Goal: Obtain resource: Download file/media

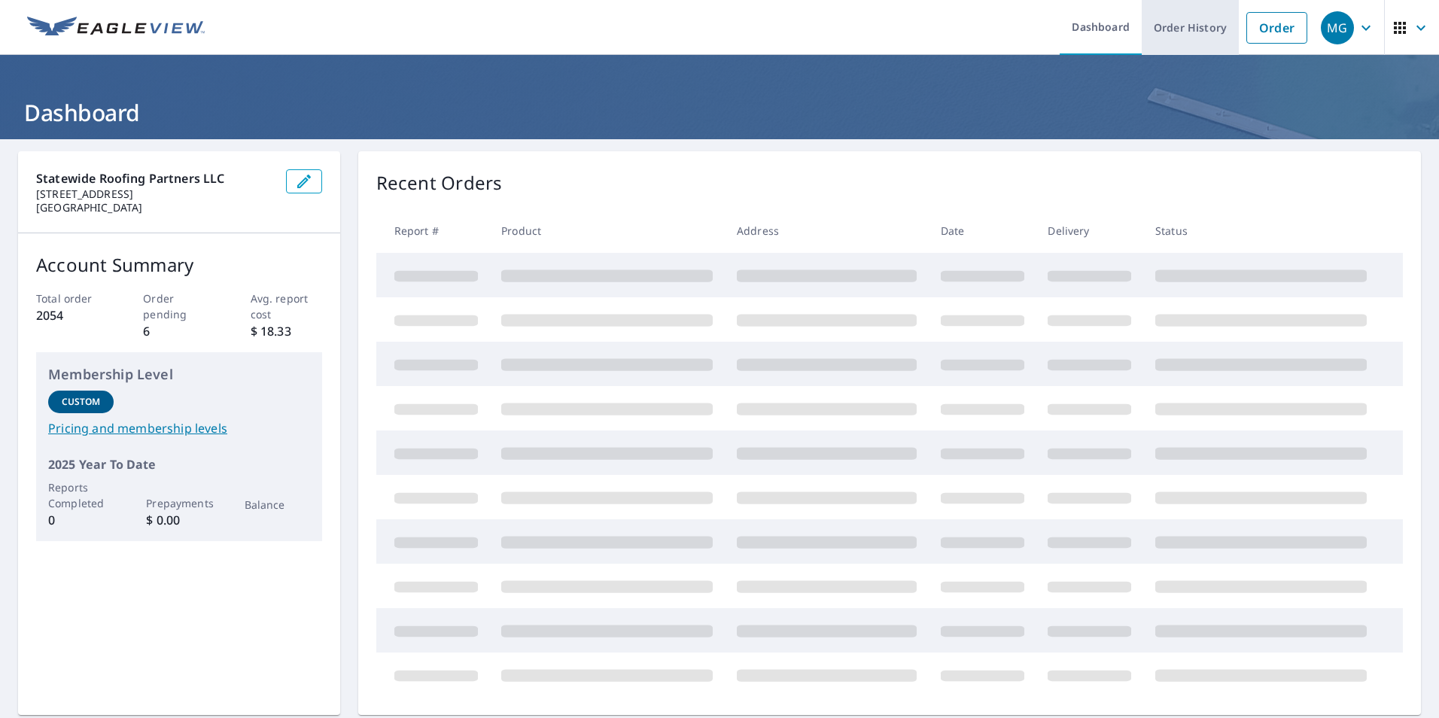
click at [1177, 25] on link "Order History" at bounding box center [1190, 27] width 97 height 55
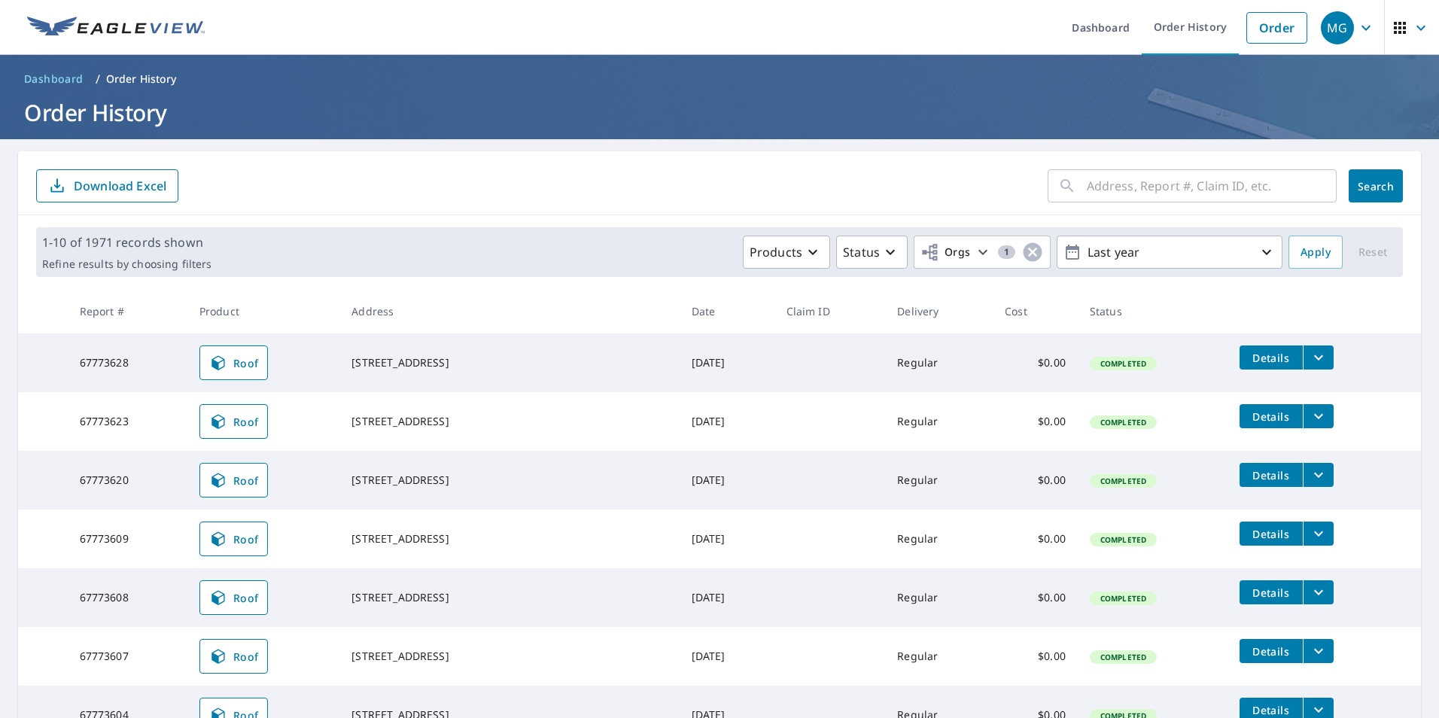
click at [1152, 194] on input "text" at bounding box center [1212, 186] width 250 height 42
paste input "[STREET_ADDRESS]"
type input "[STREET_ADDRESS]"
click at [1361, 184] on span "Search" at bounding box center [1376, 186] width 30 height 14
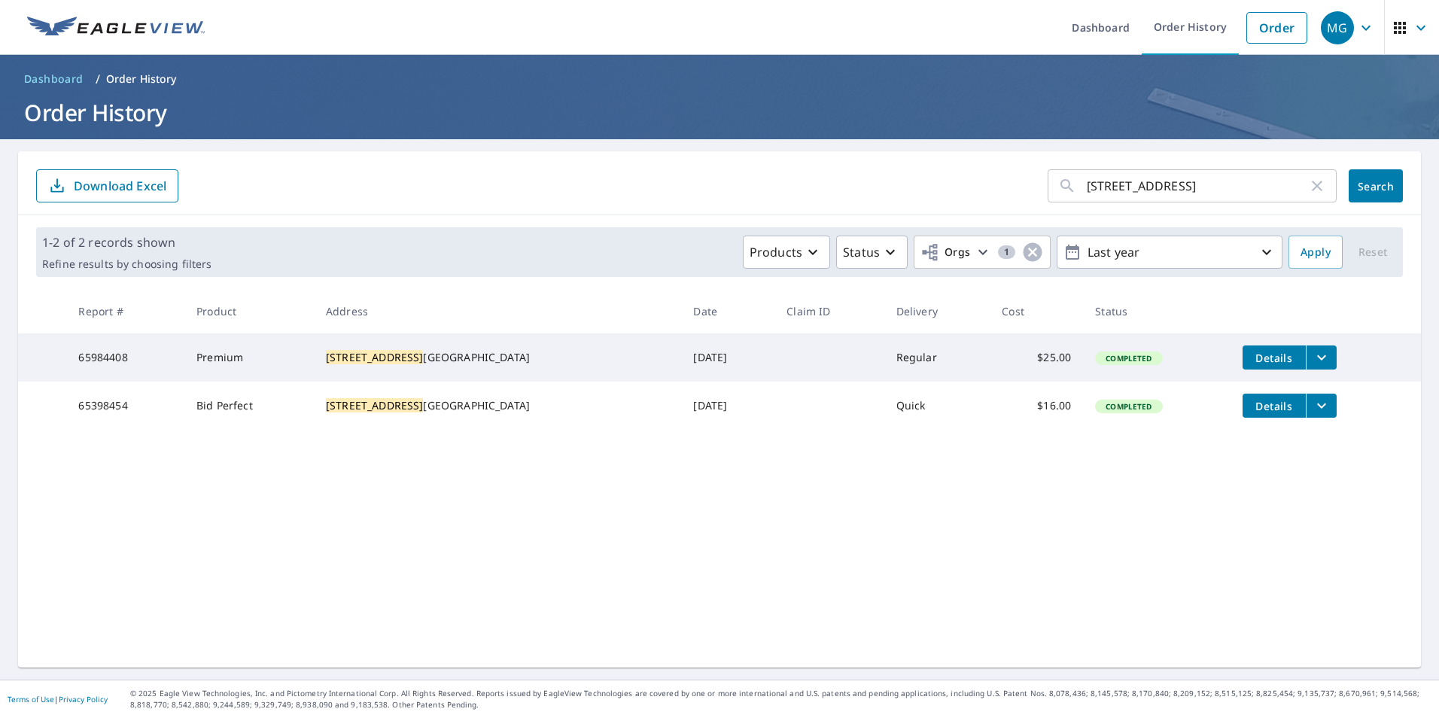
click at [1306, 361] on button "filesDropdownBtn-65984408" at bounding box center [1321, 357] width 31 height 24
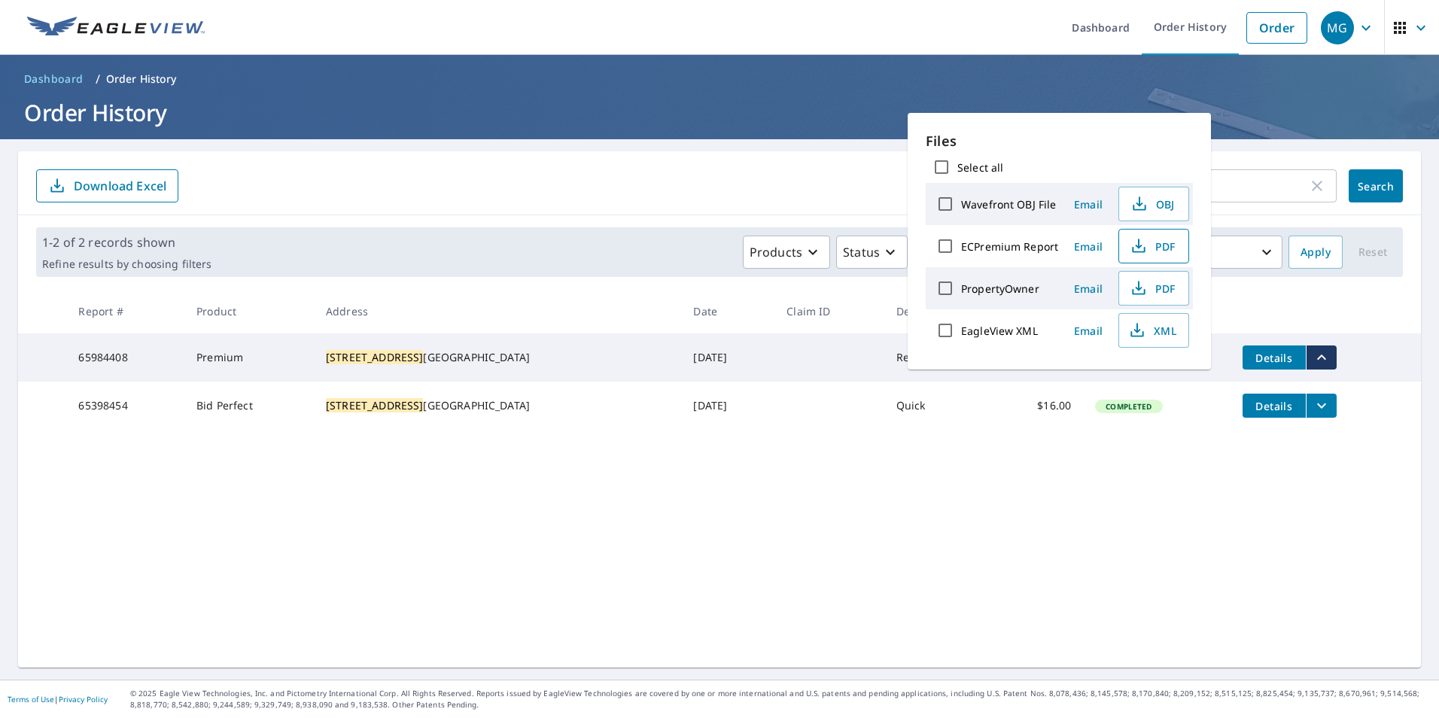
click at [1158, 245] on span "PDF" at bounding box center [1152, 246] width 48 height 18
click at [1159, 237] on span "PDF" at bounding box center [1152, 246] width 48 height 18
drag, startPoint x: 1156, startPoint y: 65, endPoint x: 1190, endPoint y: 129, distance: 72.4
click at [1157, 65] on header "Dashboard / Order History Order History" at bounding box center [719, 97] width 1439 height 84
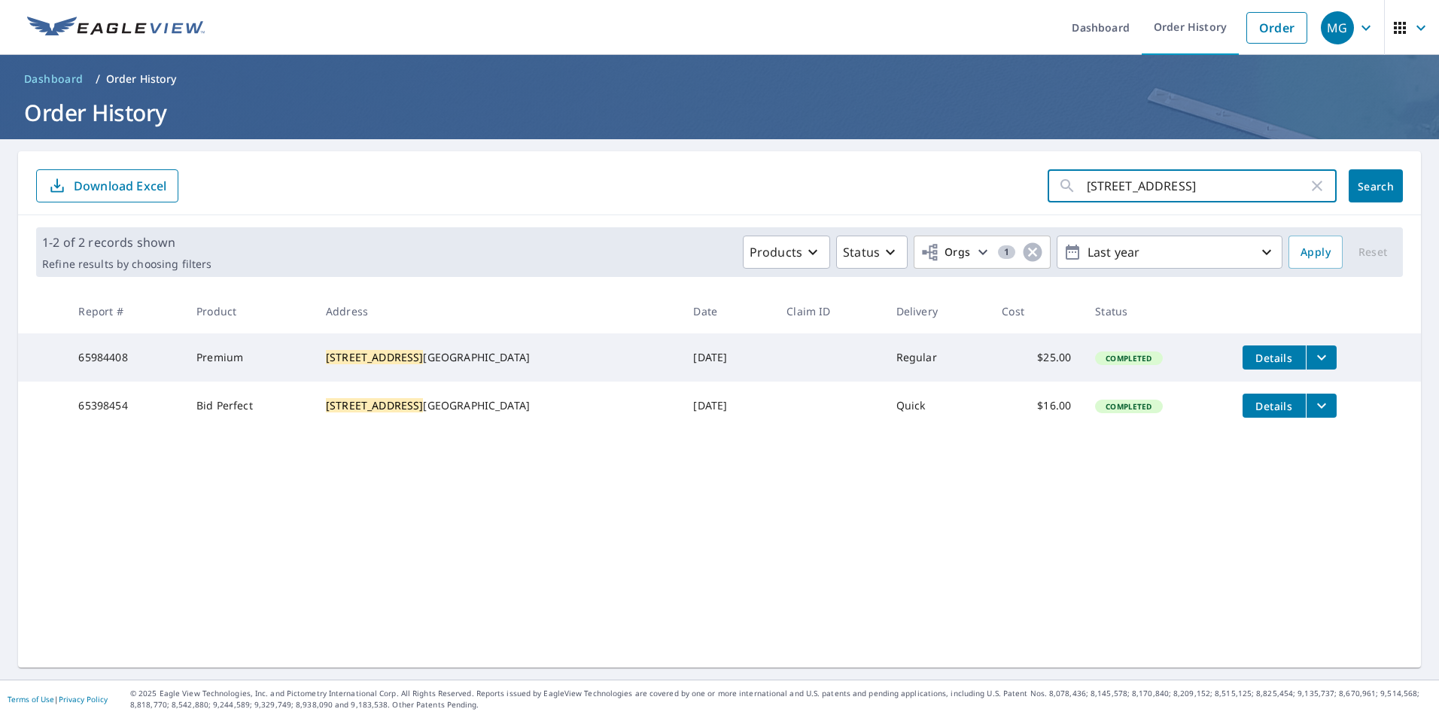
drag, startPoint x: 1203, startPoint y: 205, endPoint x: 1194, endPoint y: 192, distance: 15.7
click at [1203, 205] on input "[STREET_ADDRESS]" at bounding box center [1197, 186] width 221 height 42
click at [1194, 191] on input "[STREET_ADDRESS]" at bounding box center [1197, 186] width 221 height 42
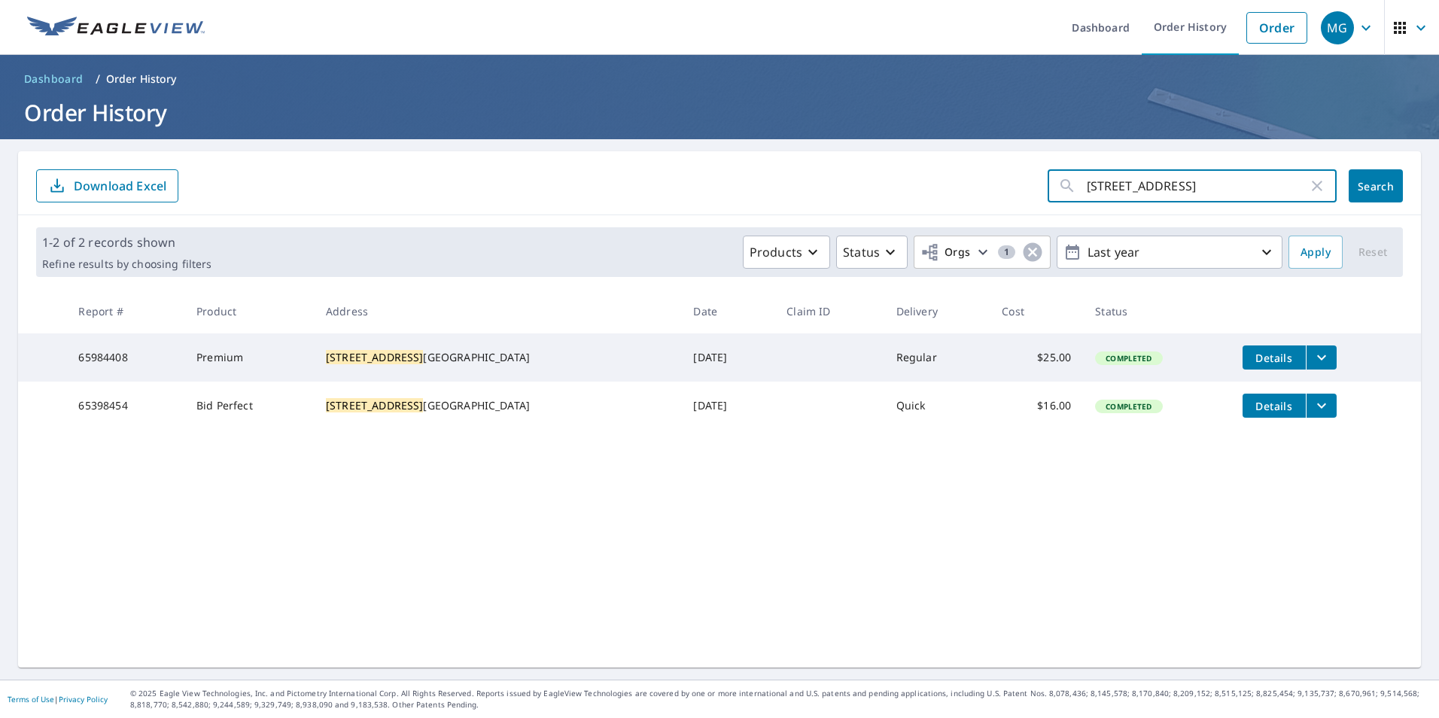
paste input "[STREET_ADDRESS]"
type input "[STREET_ADDRESS]"
click at [1361, 190] on span "Search" at bounding box center [1376, 186] width 30 height 14
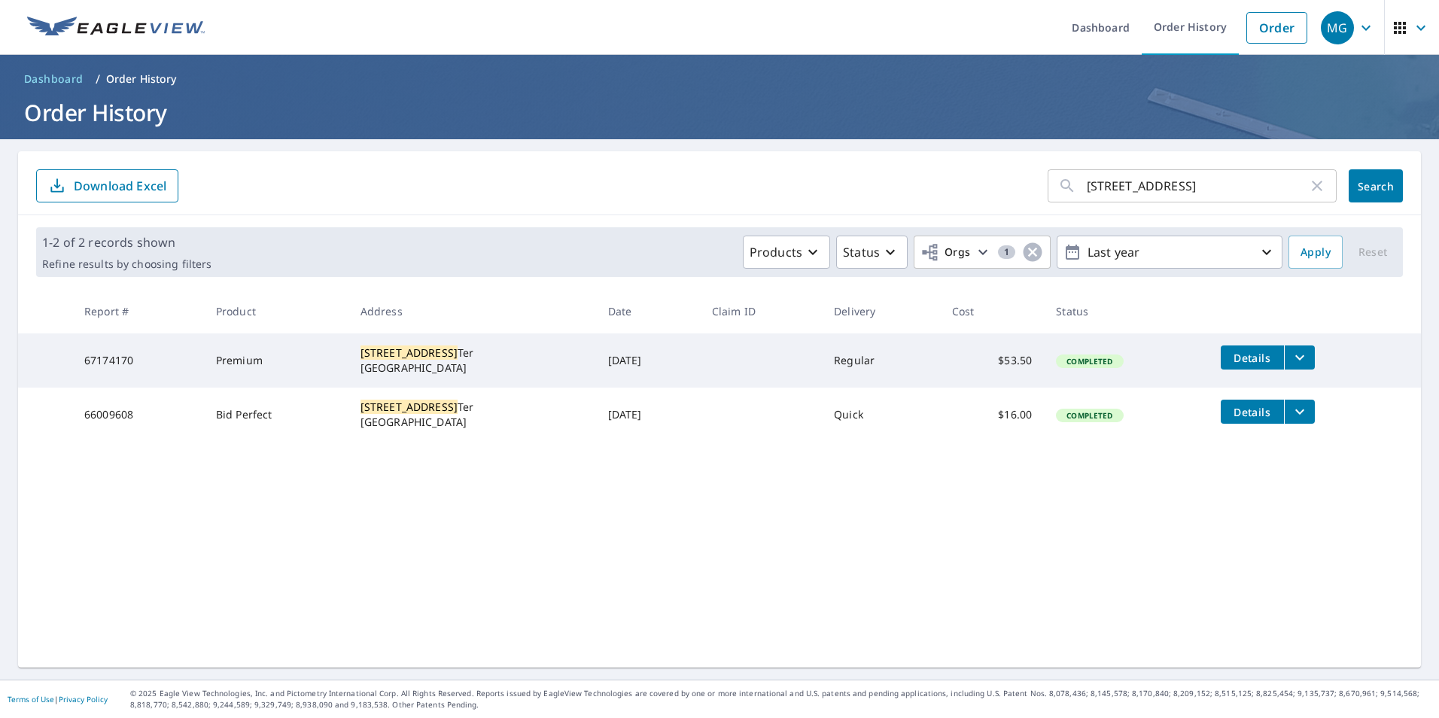
click at [1307, 350] on icon "filesDropdownBtn-67174170" at bounding box center [1300, 357] width 18 height 18
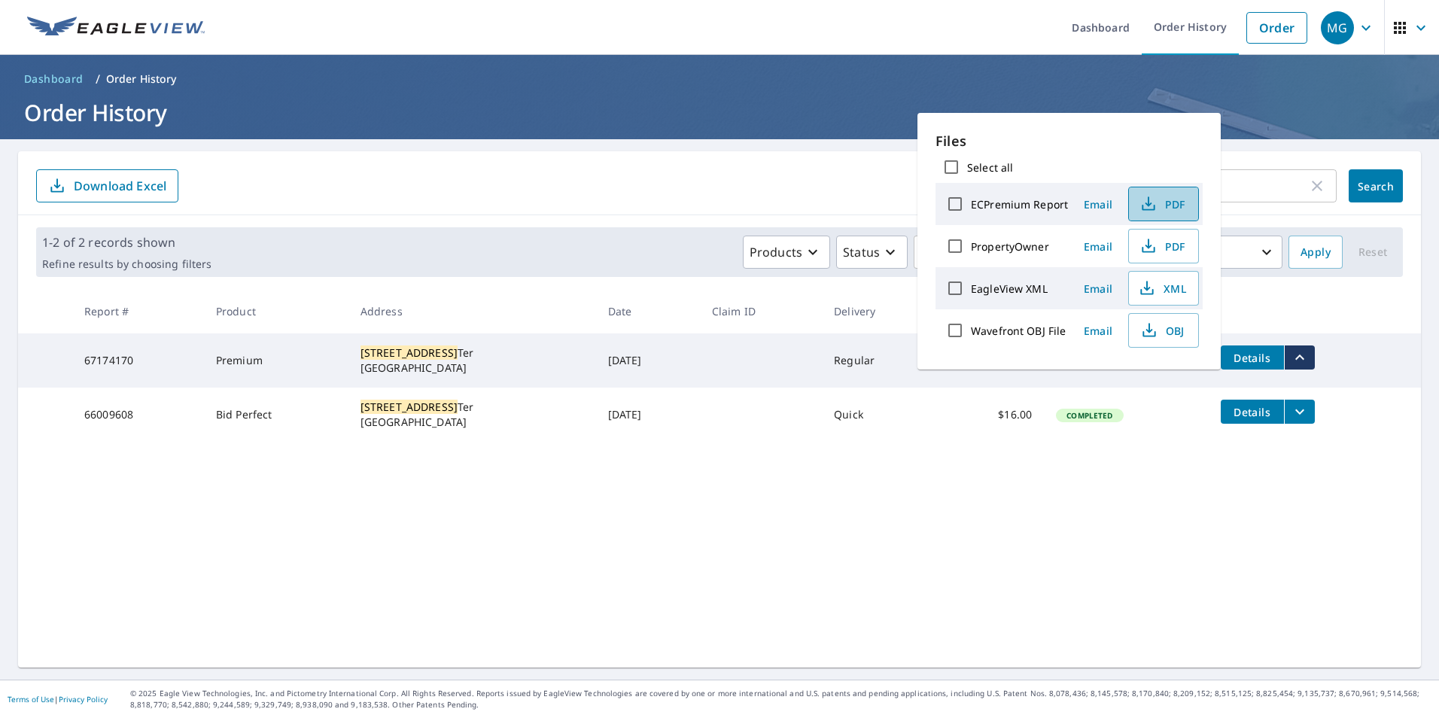
click at [1150, 206] on icon "button" at bounding box center [1149, 204] width 18 height 18
